Goal: Use online tool/utility: Utilize a website feature to perform a specific function

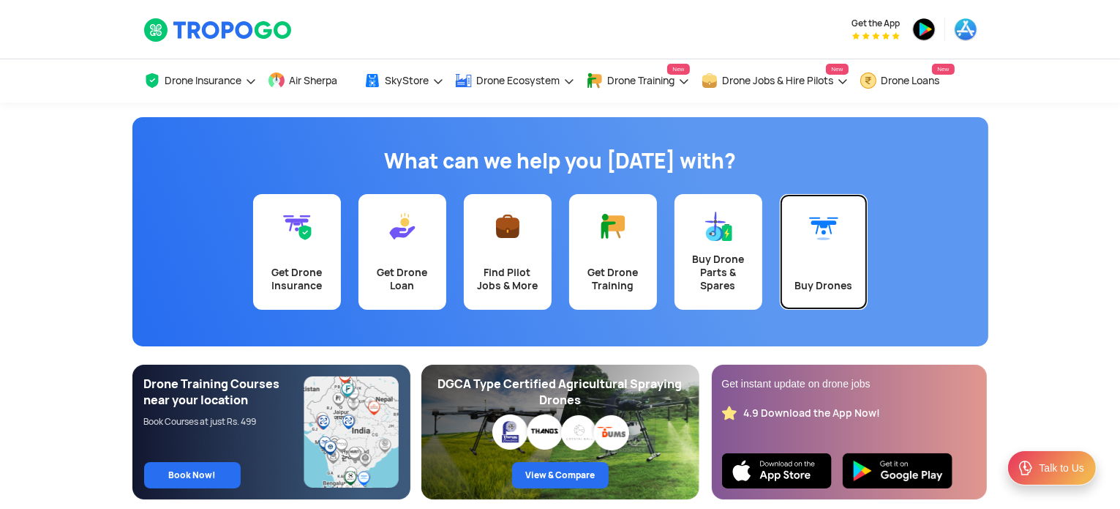
click at [841, 256] on link "Buy Drones" at bounding box center [824, 252] width 88 height 116
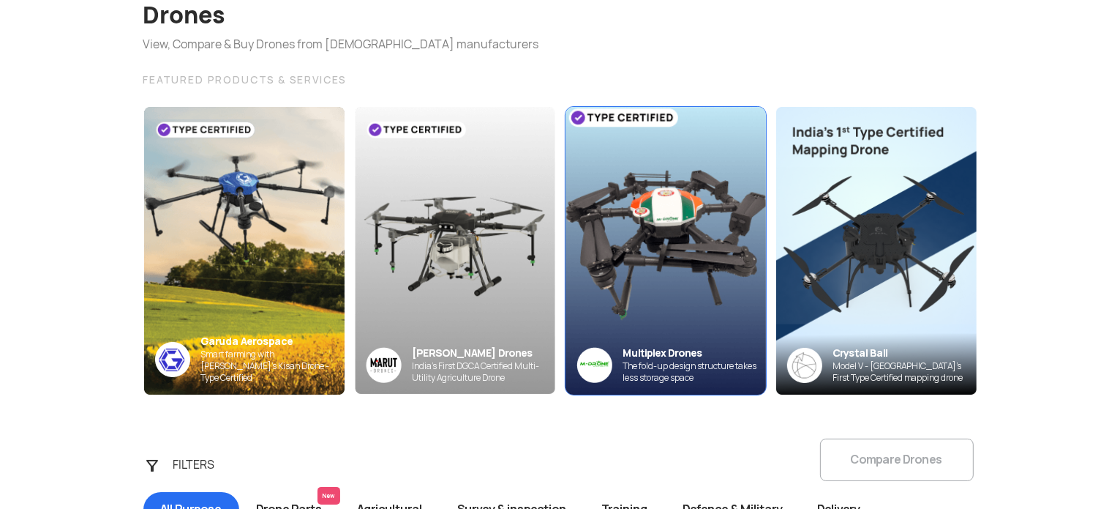
scroll to position [146, 0]
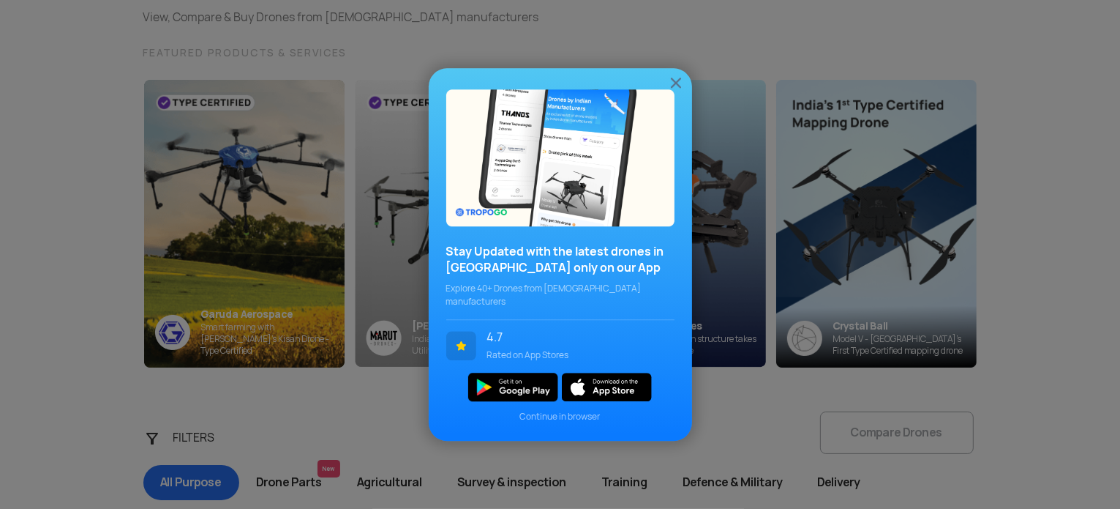
click at [577, 410] on span "Continue in browser" at bounding box center [560, 416] width 228 height 13
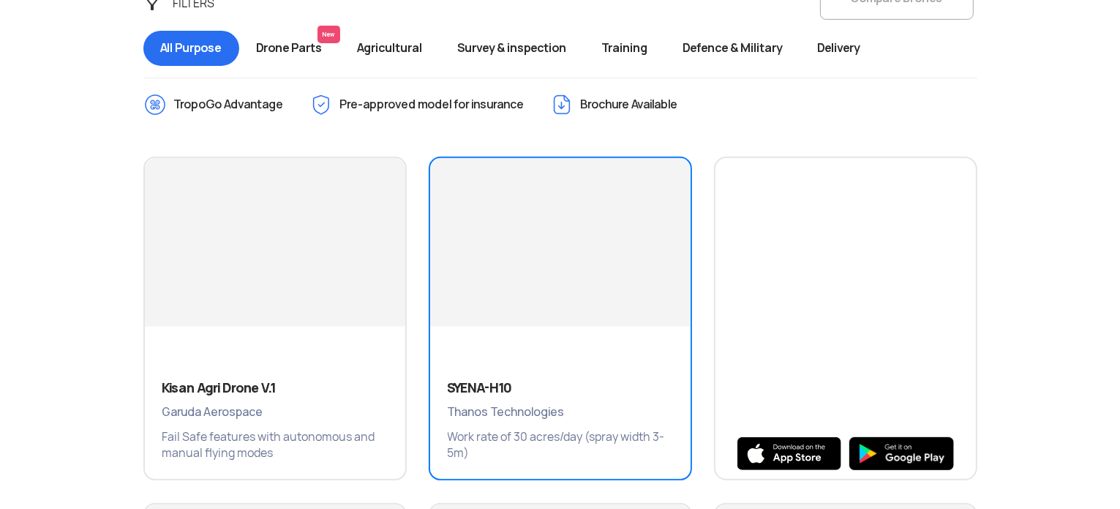
scroll to position [585, 0]
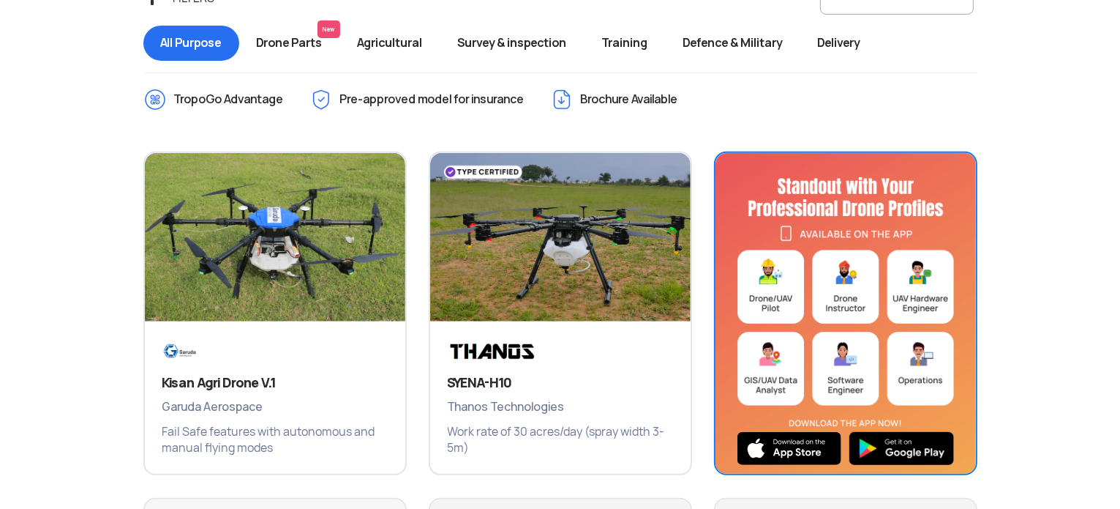
click at [840, 370] on img at bounding box center [846, 316] width 260 height 327
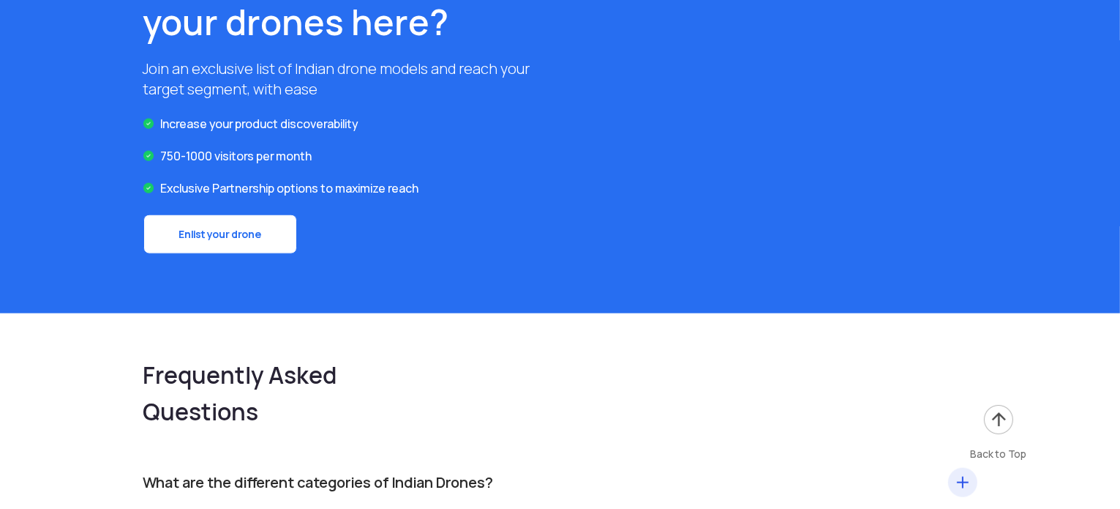
scroll to position [1683, 0]
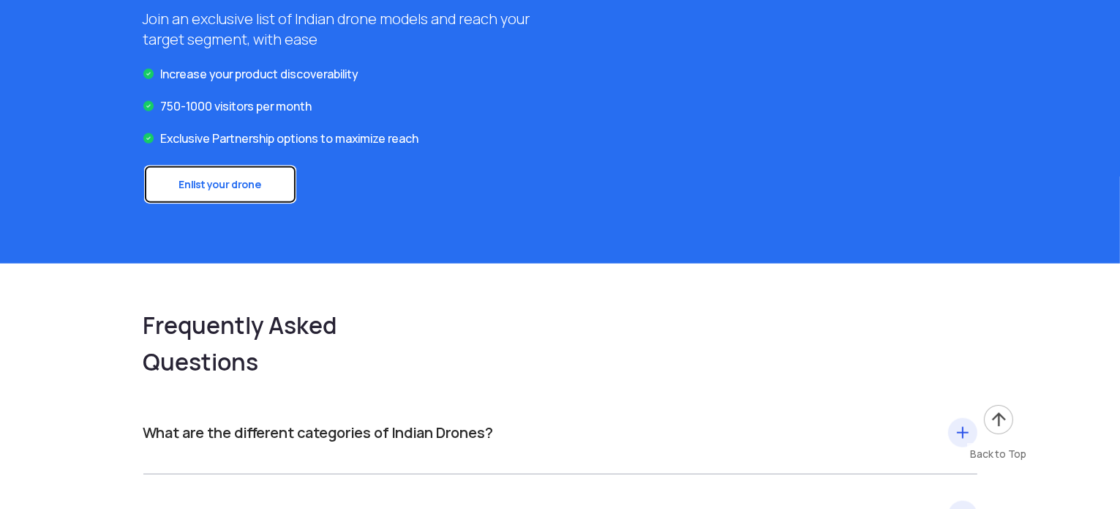
click at [258, 178] on link "Enlist your drone" at bounding box center [220, 185] width 154 height 40
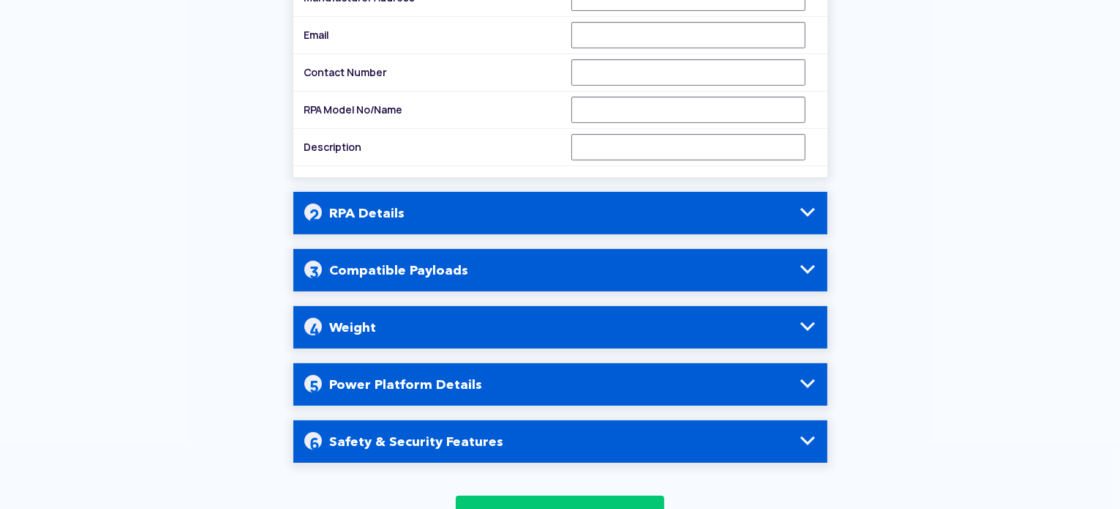
scroll to position [293, 0]
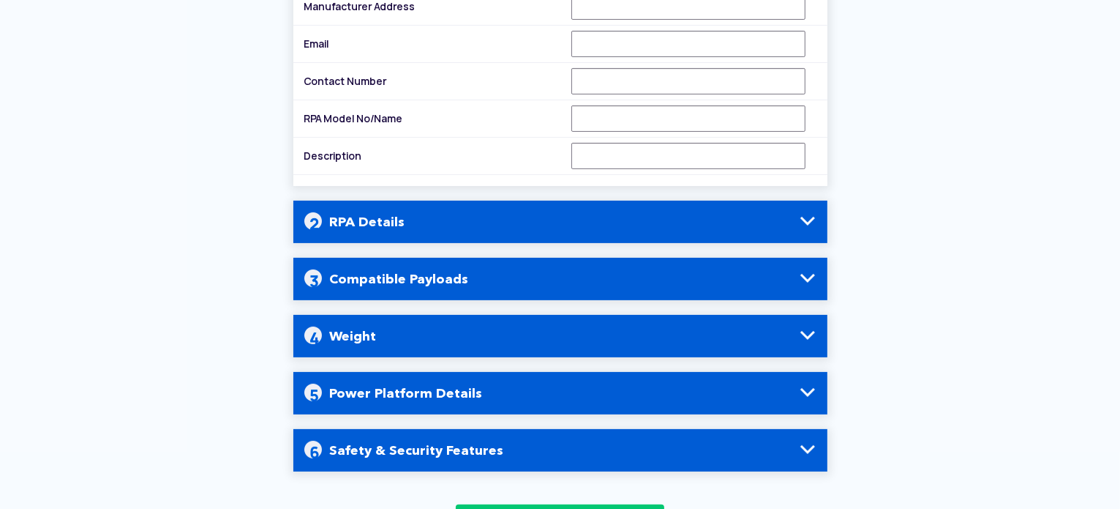
click at [401, 223] on h4 "RPA Details" at bounding box center [560, 221] width 512 height 42
click at [475, 222] on h4 "RPA Details" at bounding box center [560, 221] width 512 height 42
click at [799, 214] on span at bounding box center [808, 221] width 18 height 18
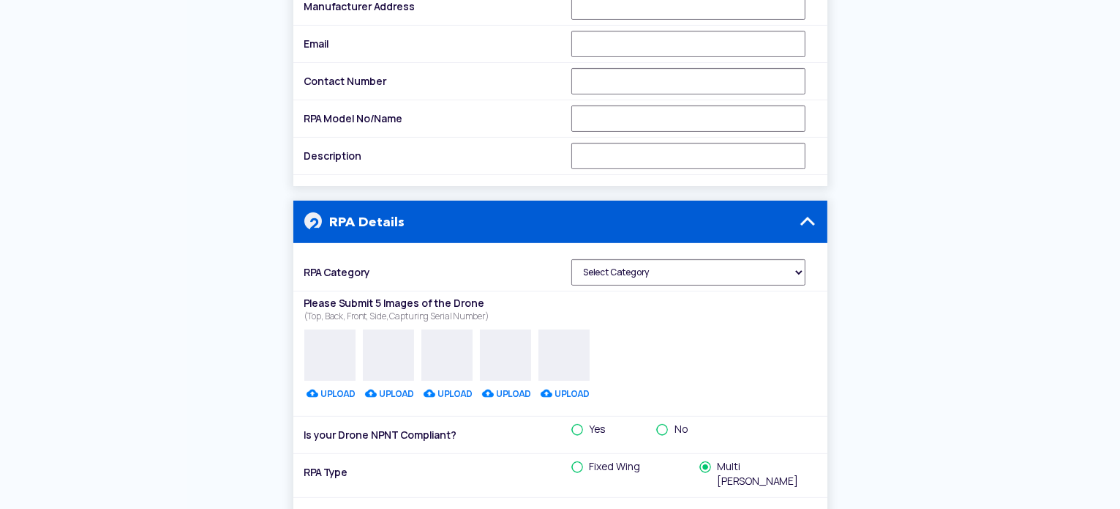
click at [808, 212] on span at bounding box center [808, 221] width 18 height 18
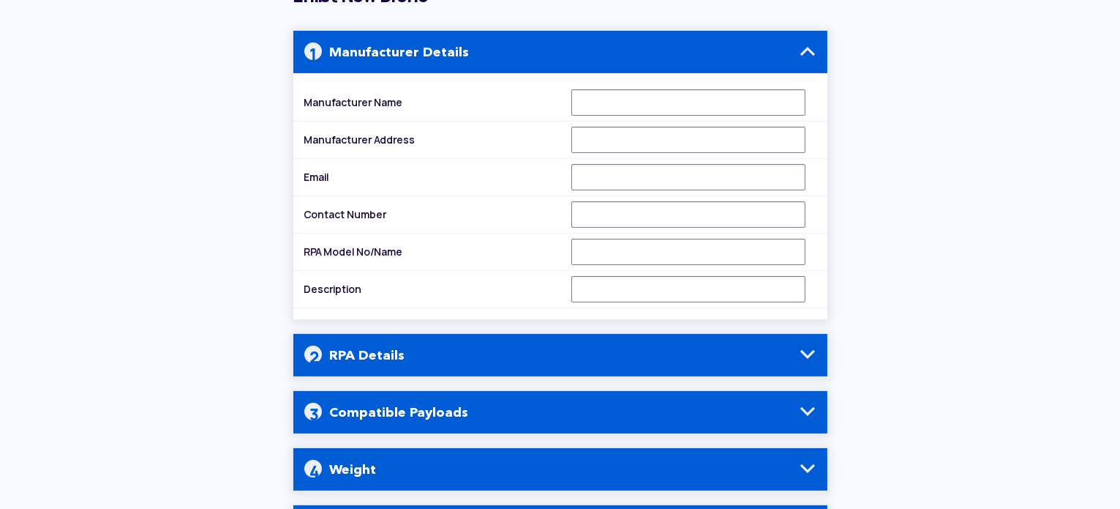
scroll to position [0, 0]
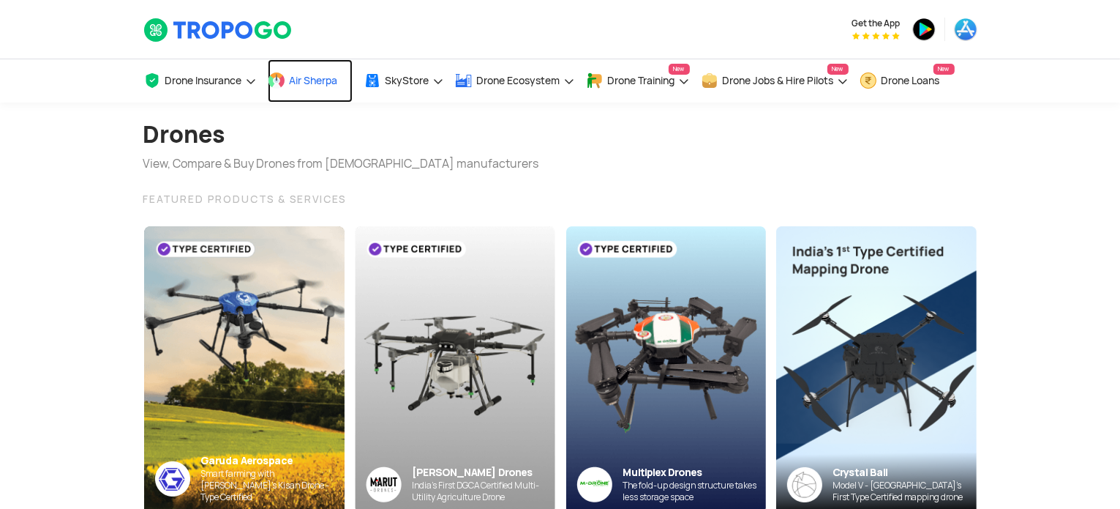
click at [304, 78] on span "Air Sherpa" at bounding box center [314, 81] width 48 height 12
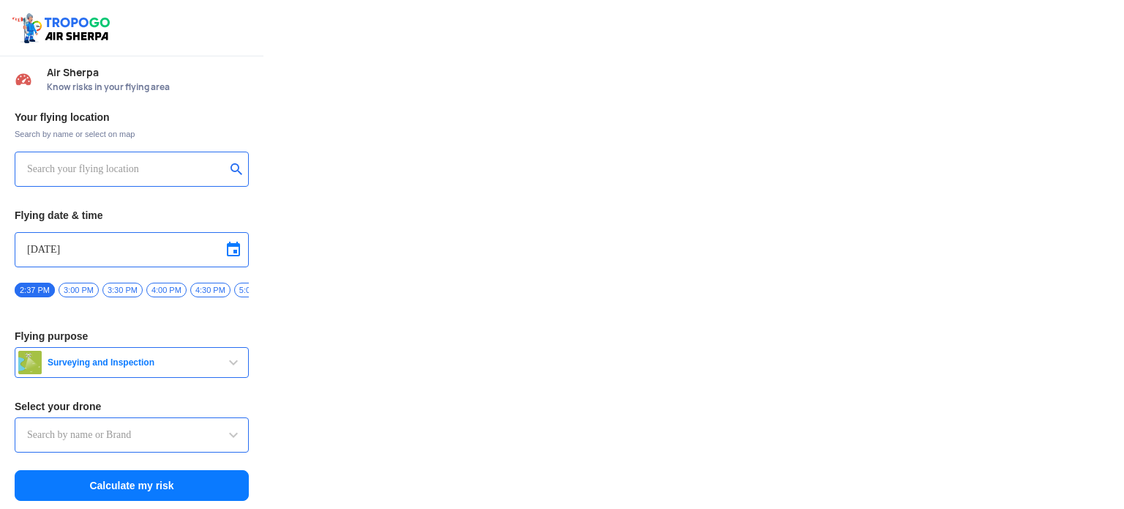
type input "Switch UAV"
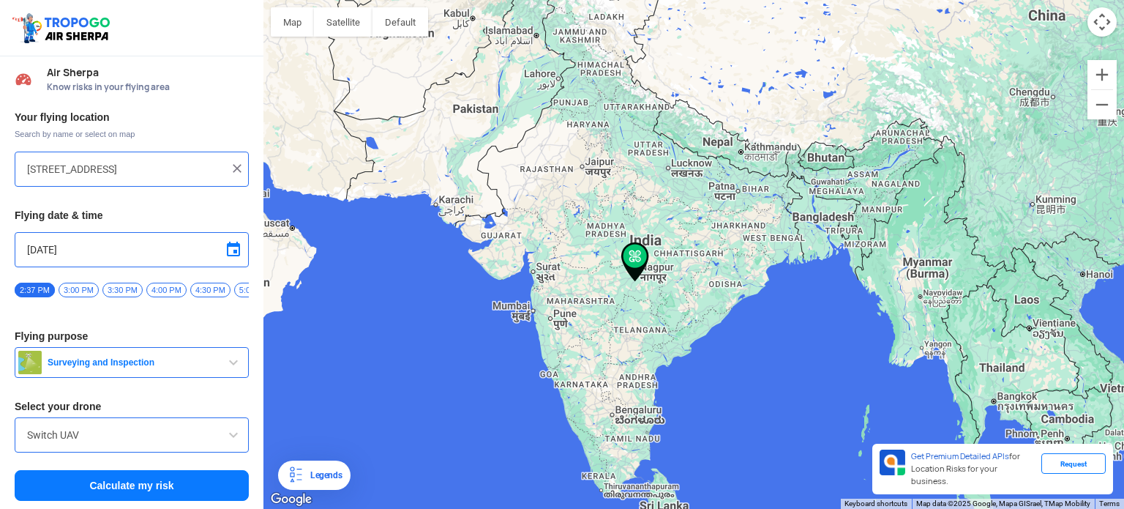
click at [419, 134] on div "To navigate, press the arrow keys." at bounding box center [693, 254] width 860 height 509
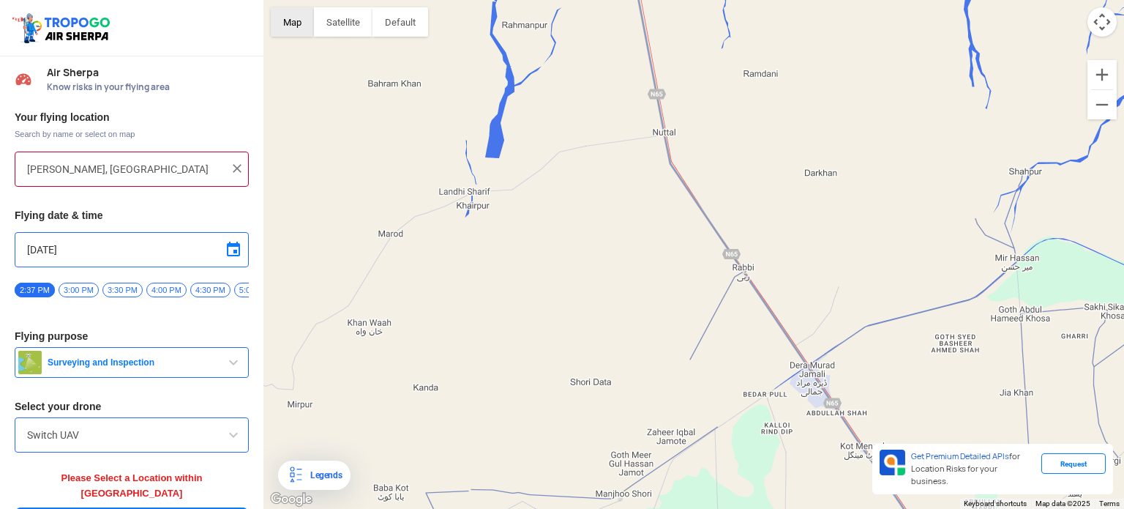
click at [292, 25] on button "Map" at bounding box center [292, 21] width 43 height 29
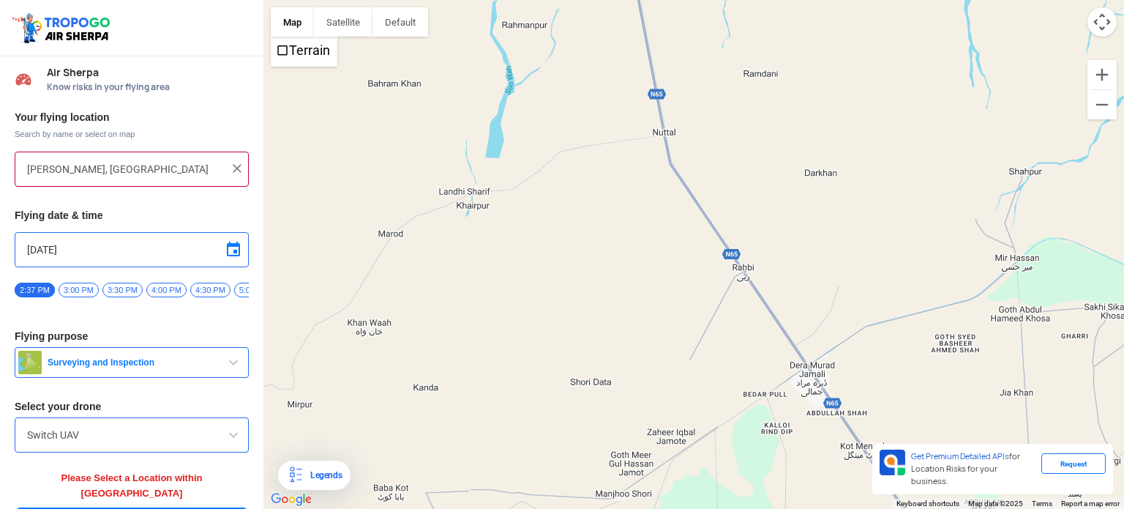
click at [367, 61] on div "To navigate, press the arrow keys." at bounding box center [693, 254] width 860 height 509
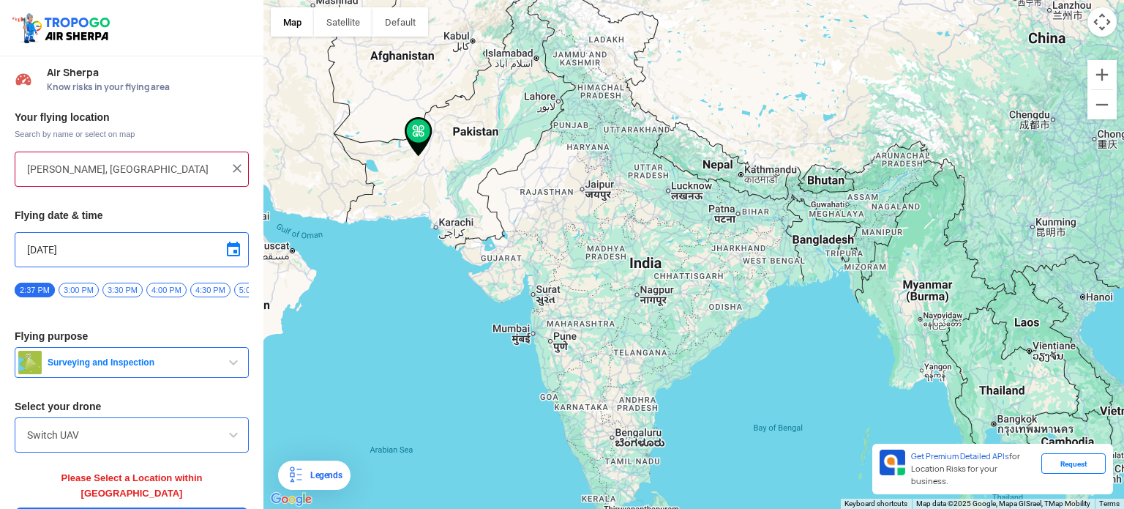
click at [604, 130] on div "To navigate, press the arrow keys." at bounding box center [693, 254] width 860 height 509
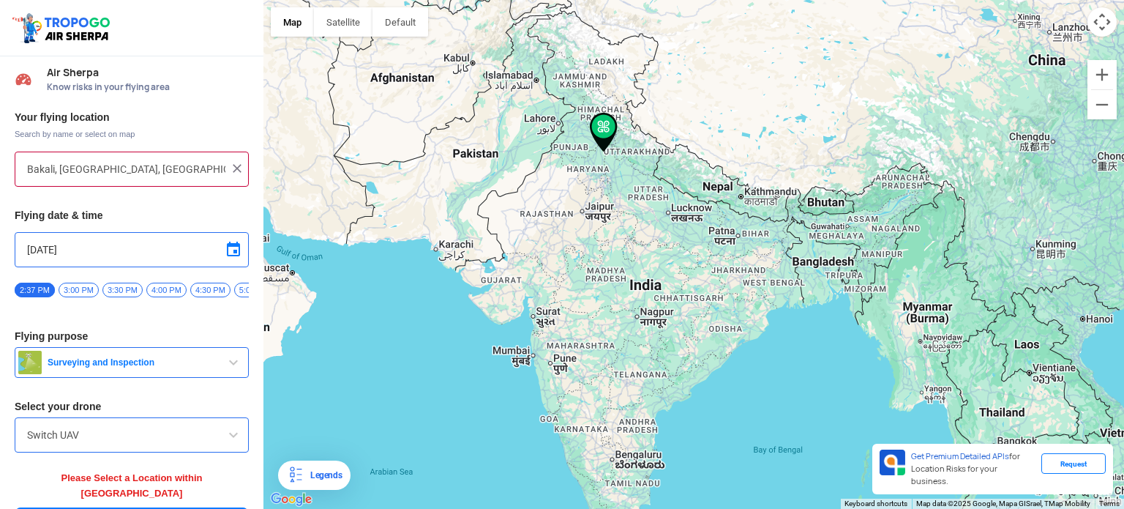
click at [576, 230] on div "To navigate, press the arrow keys." at bounding box center [693, 254] width 860 height 509
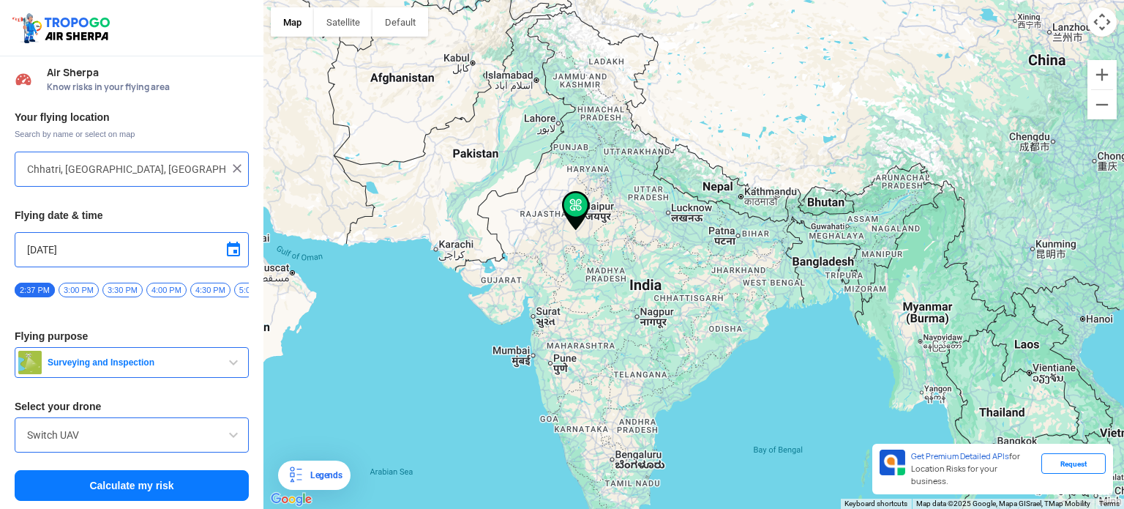
click at [190, 368] on span "Surveying and Inspection" at bounding box center [133, 362] width 183 height 12
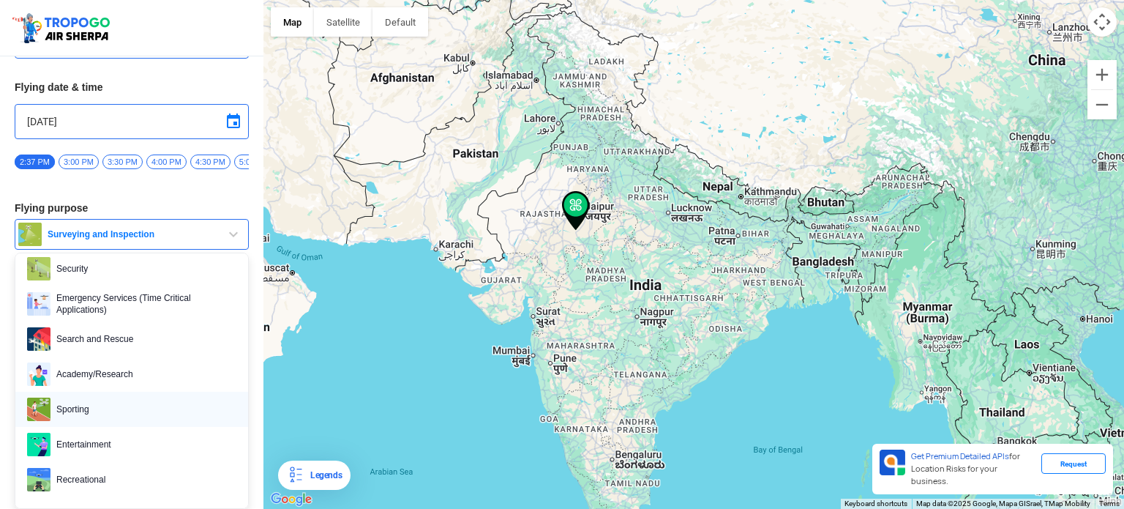
scroll to position [133, 0]
click at [360, 380] on div "To navigate, press the arrow keys." at bounding box center [693, 254] width 860 height 509
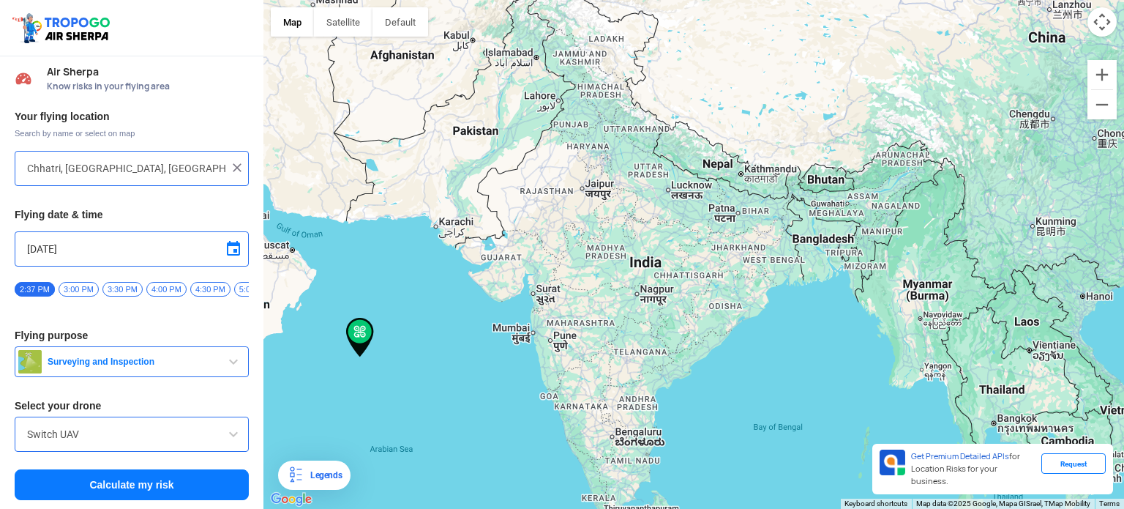
scroll to position [5, 0]
type input "Unnamed Road"
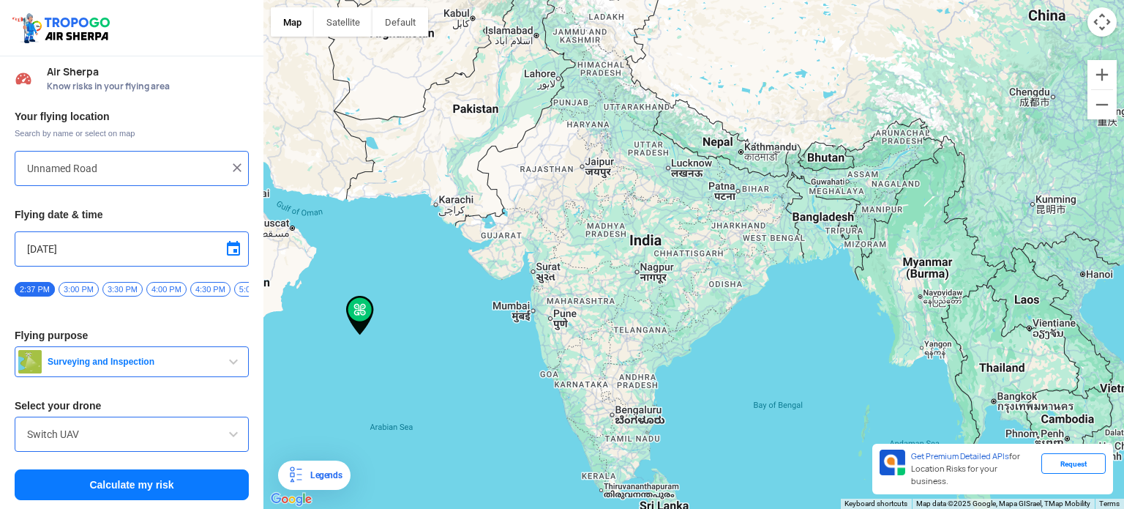
click at [152, 435] on input "Switch UAV" at bounding box center [131, 434] width 209 height 18
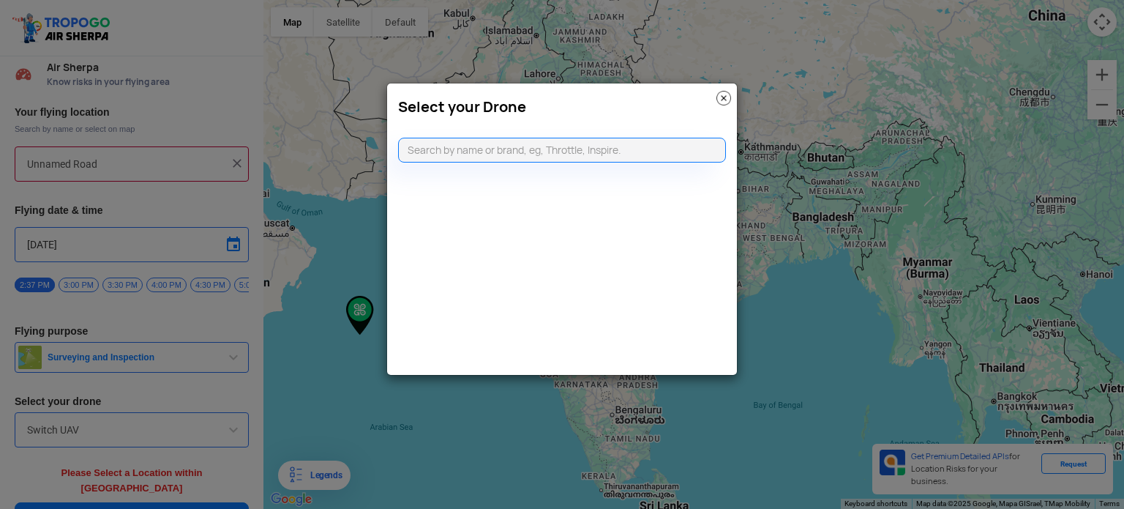
drag, startPoint x: 376, startPoint y: 399, endPoint x: 366, endPoint y: 394, distance: 11.5
click at [377, 399] on modal-container "Select your Drone" at bounding box center [562, 254] width 1124 height 509
click at [726, 101] on img at bounding box center [723, 98] width 15 height 15
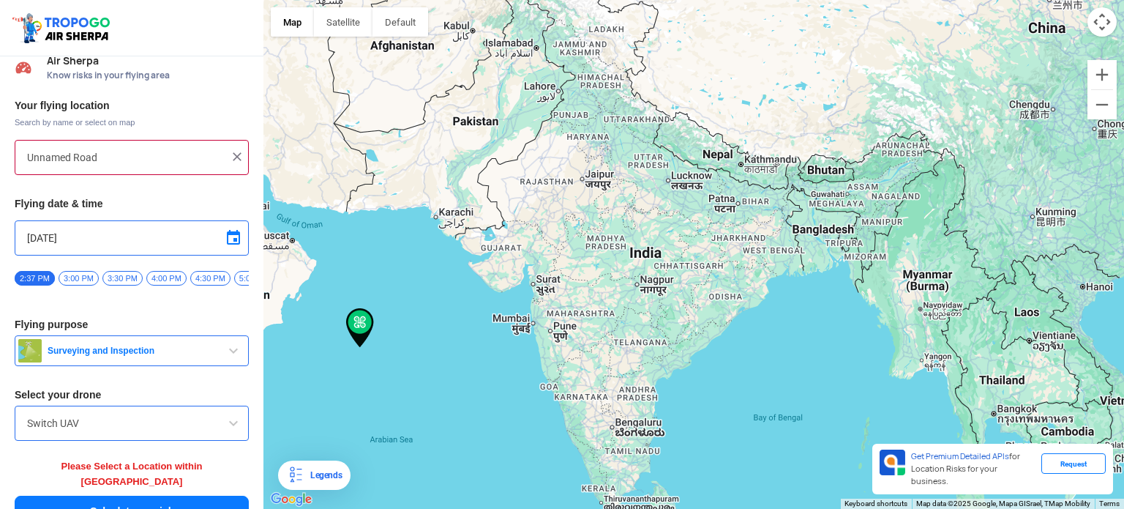
scroll to position [26, 0]
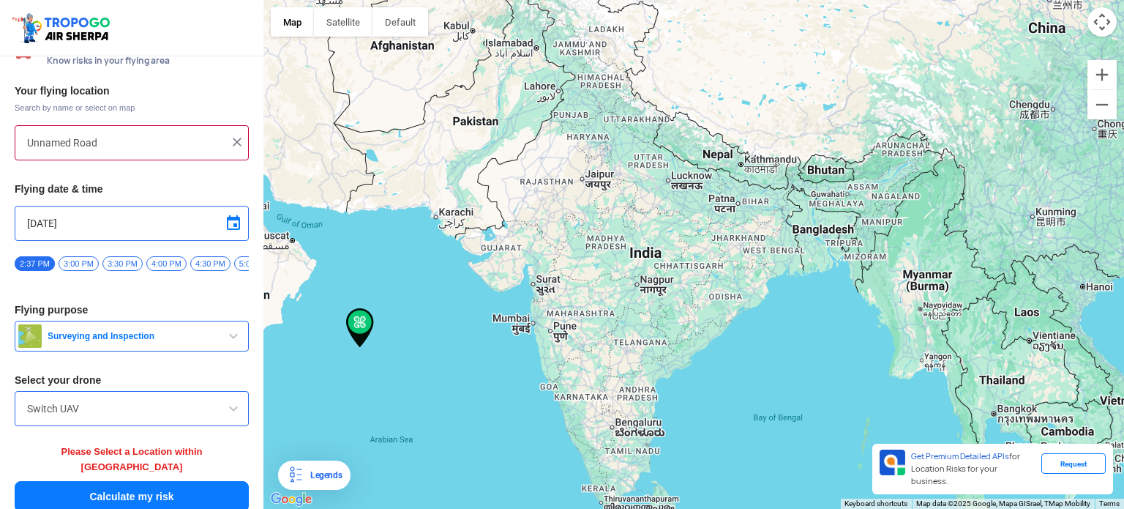
click at [74, 260] on span "3:00 PM" at bounding box center [79, 263] width 40 height 15
click at [20, 260] on span "2:37 PM" at bounding box center [35, 263] width 40 height 15
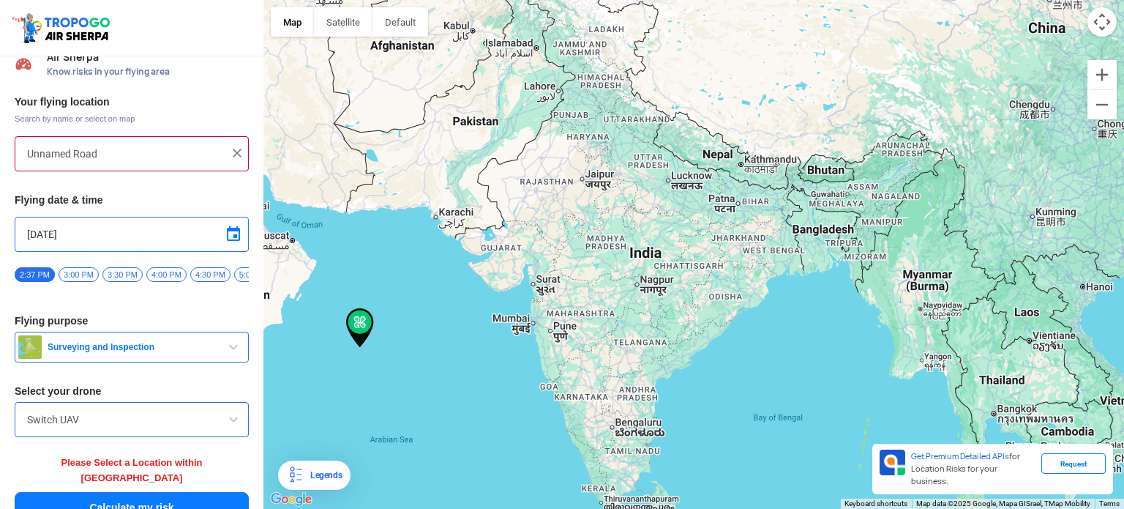
scroll to position [0, 0]
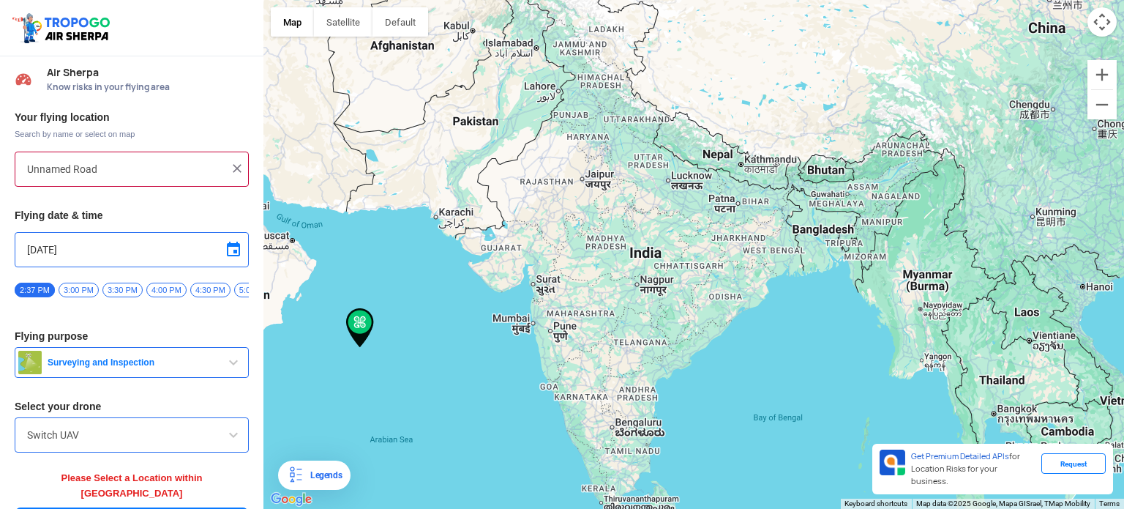
click at [117, 170] on input "Unnamed Road" at bounding box center [126, 169] width 198 height 18
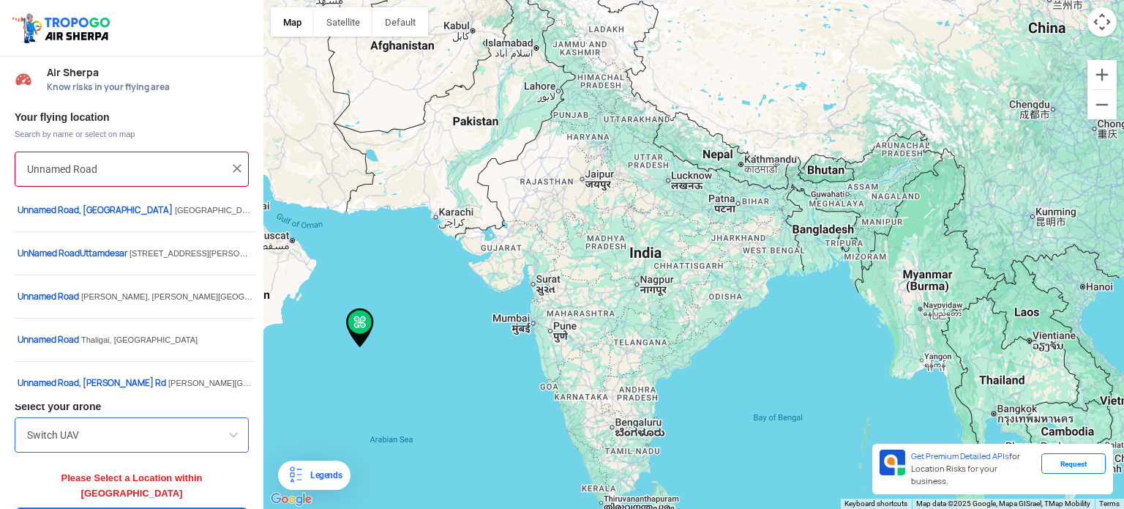
click at [171, 110] on div "Your flying location Search by name or select on map Unnamed Road Flying date &…" at bounding box center [131, 324] width 263 height 443
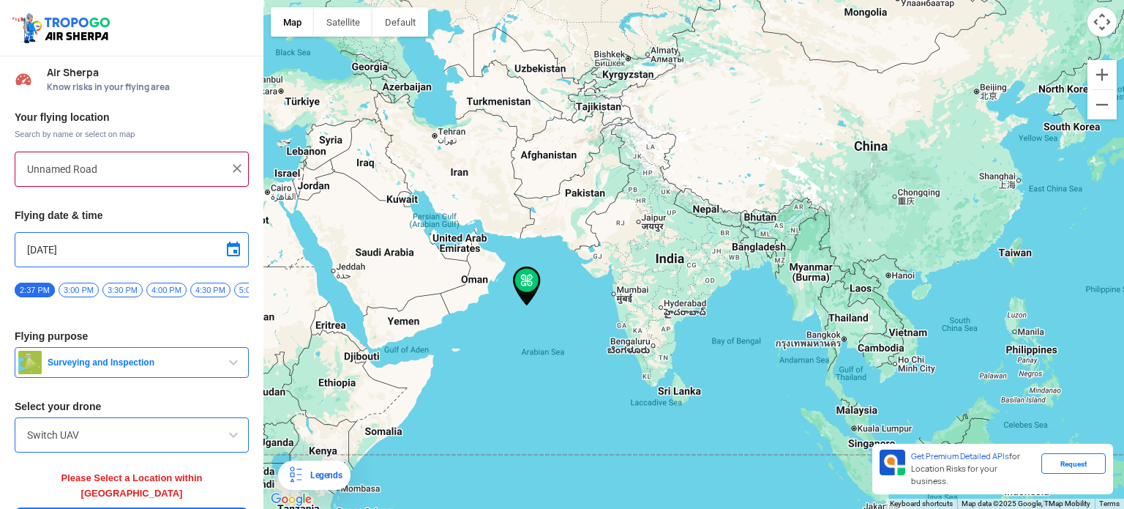
click at [1086, 473] on div "Request" at bounding box center [1073, 463] width 64 height 20
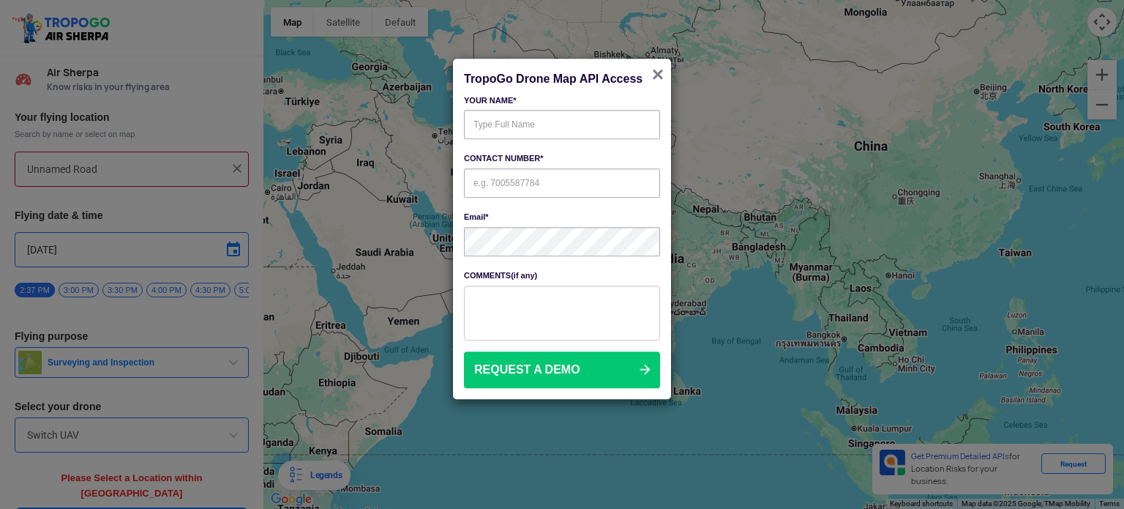
click at [660, 73] on span "×" at bounding box center [658, 74] width 12 height 23
